Goal: Task Accomplishment & Management: Use online tool/utility

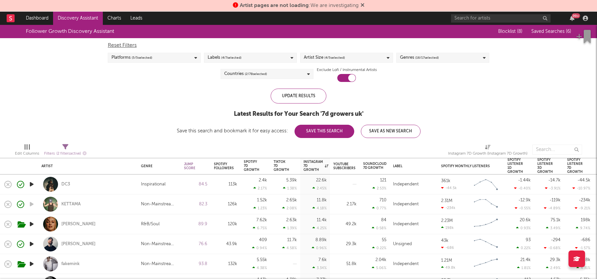
click at [140, 111] on div "Follower Growth Discovery Assistant Blocklist ( 8 ) Saved Searches ( 6 ) Reset …" at bounding box center [298, 81] width 597 height 113
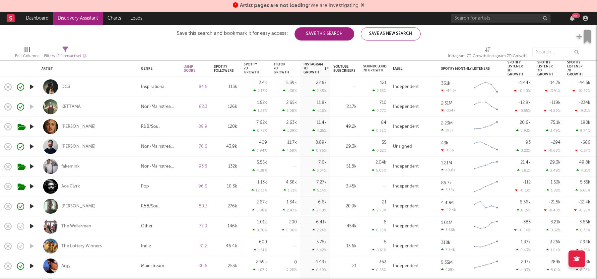
click at [362, 4] on icon at bounding box center [362, 4] width 4 height 5
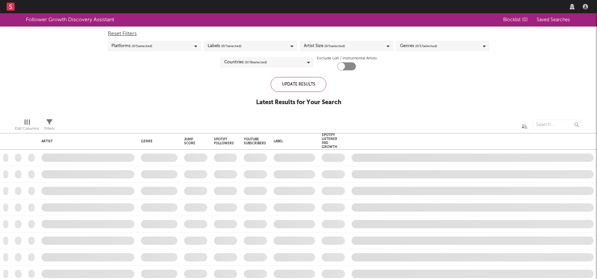
checkbox input "true"
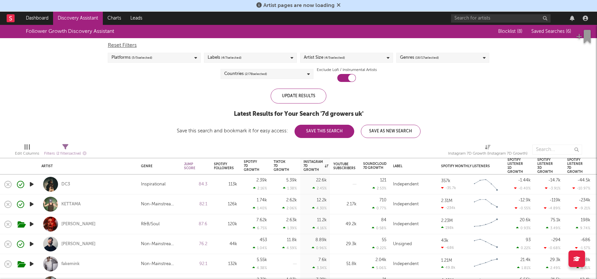
click at [336, 5] on icon at bounding box center [338, 4] width 4 height 5
